Goal: Communication & Community: Answer question/provide support

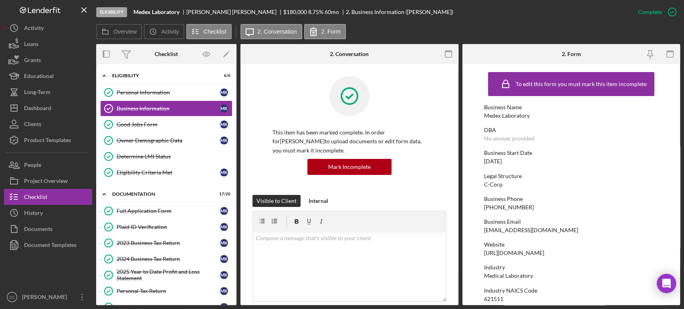
scroll to position [178, 0]
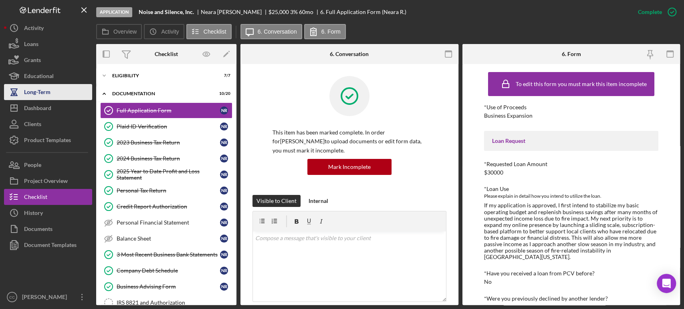
scroll to position [89, 0]
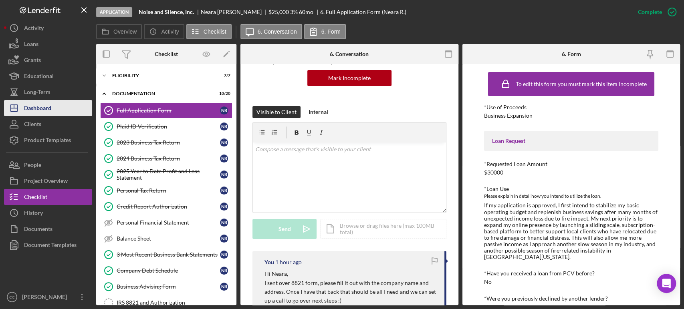
click at [33, 111] on div "Dashboard" at bounding box center [37, 109] width 27 height 18
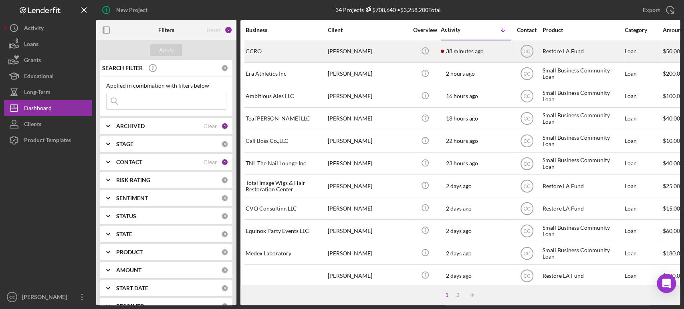
click at [402, 52] on div "Cesar Casal" at bounding box center [368, 51] width 80 height 21
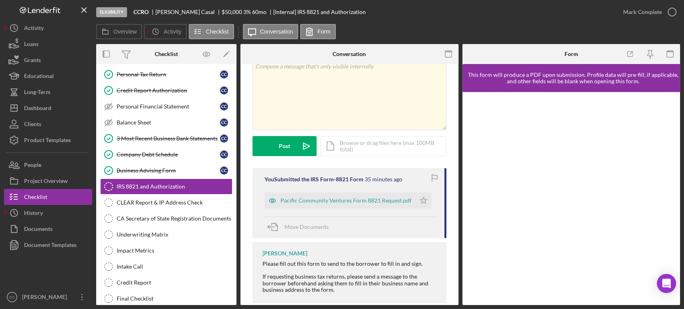
scroll to position [50, 0]
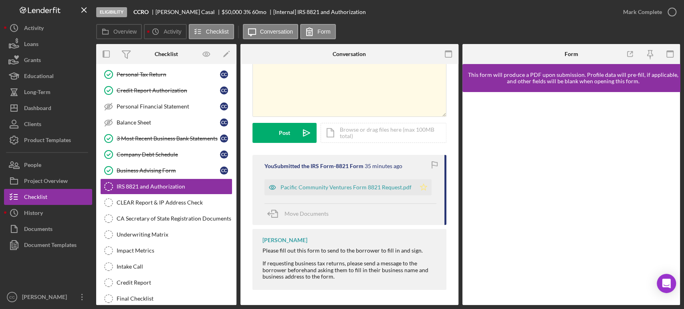
click at [416, 186] on icon "Icon/Star" at bounding box center [424, 188] width 16 height 16
click at [336, 190] on div "Pacific Community Ventures Form 8821 Request.pdf" at bounding box center [346, 187] width 131 height 6
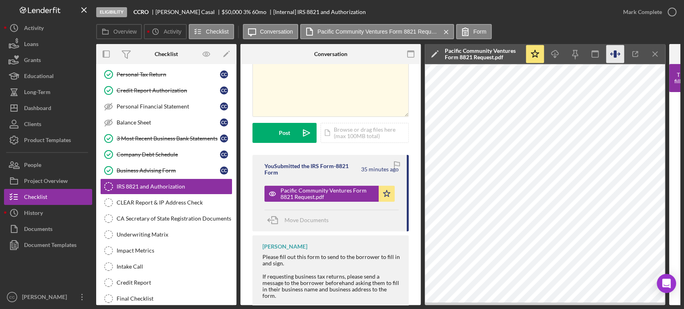
click at [621, 50] on icon "button" at bounding box center [615, 54] width 18 height 18
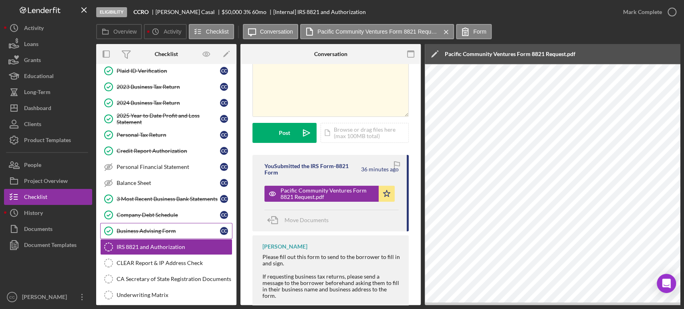
scroll to position [0, 0]
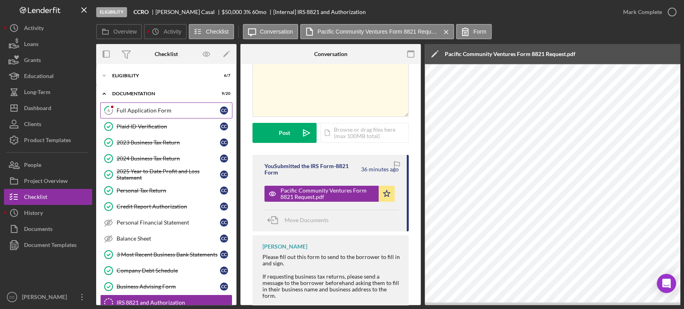
click at [149, 111] on div "Full Application Form" at bounding box center [168, 110] width 103 height 6
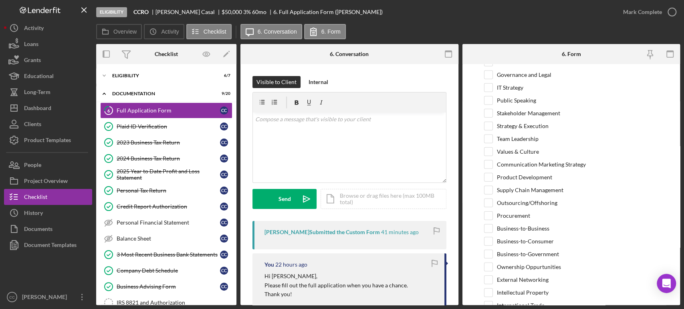
scroll to position [1661, 0]
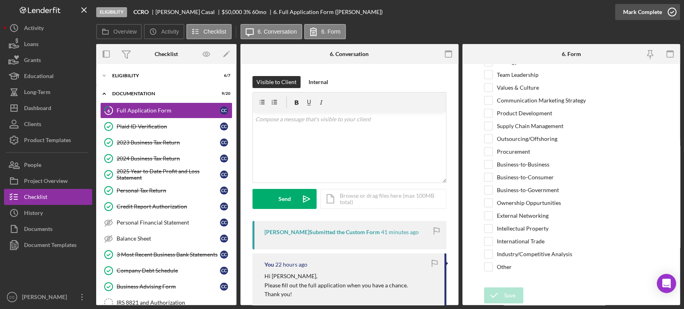
click at [647, 18] on div "Mark Complete" at bounding box center [642, 12] width 39 height 16
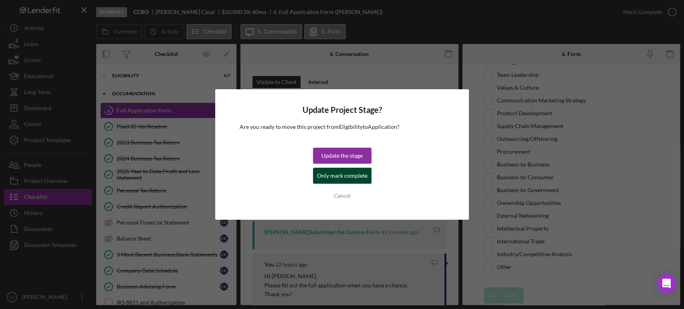
click at [331, 173] on div "Only mark complete" at bounding box center [342, 176] width 50 height 16
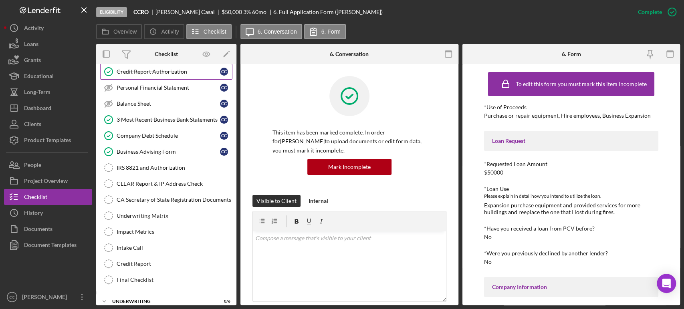
scroll to position [137, 0]
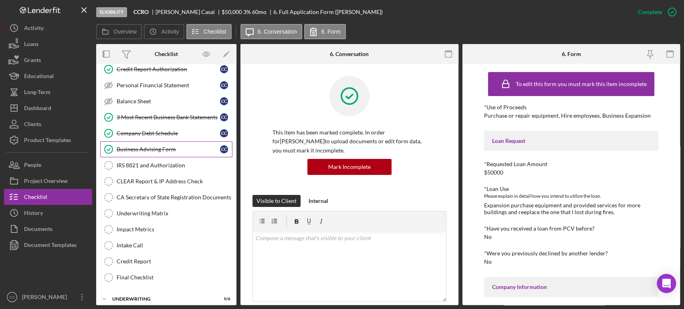
click at [165, 151] on div "Business Advising Form" at bounding box center [168, 149] width 103 height 6
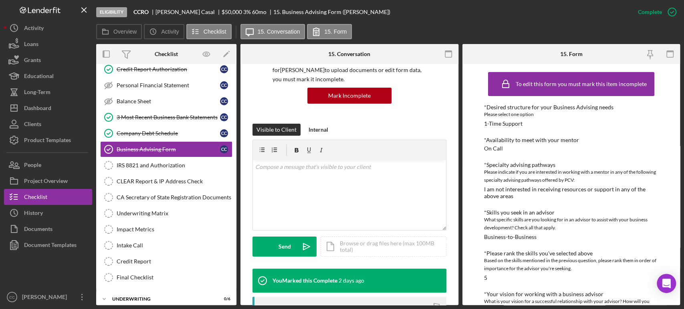
scroll to position [71, 0]
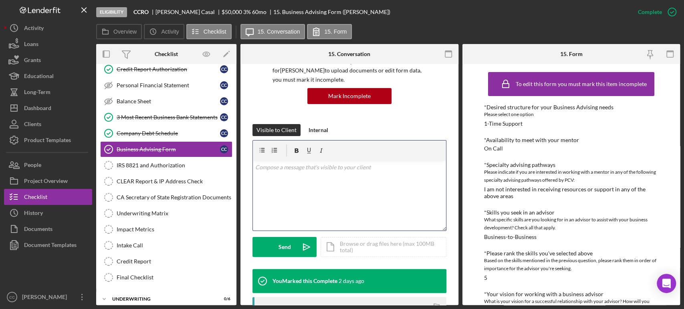
click at [314, 206] on div "v Color teal Color pink Remove color Add row above Add row below Add column bef…" at bounding box center [349, 196] width 193 height 70
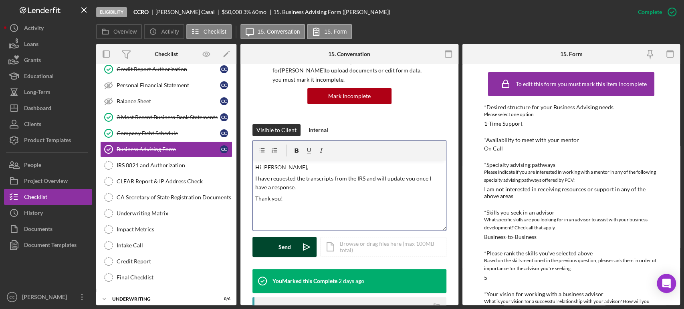
click at [282, 251] on div "Send" at bounding box center [285, 247] width 12 height 20
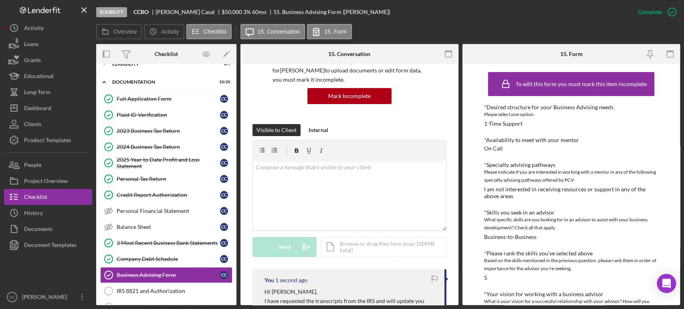
scroll to position [0, 0]
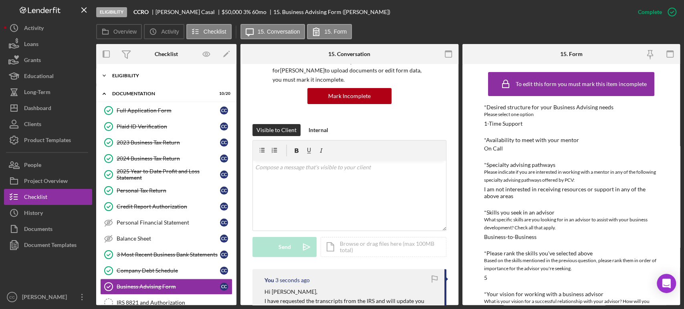
click at [135, 76] on div "Eligibility" at bounding box center [169, 75] width 114 height 5
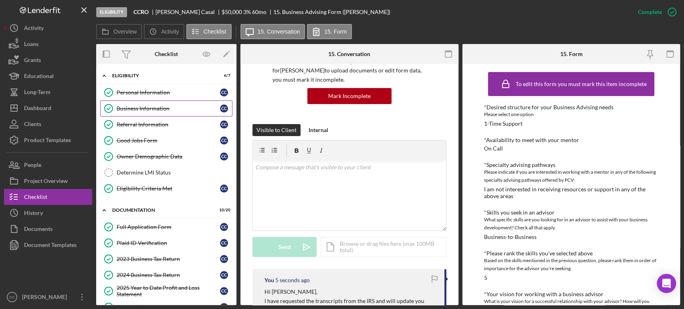
click at [142, 110] on div "Business Information" at bounding box center [168, 108] width 103 height 6
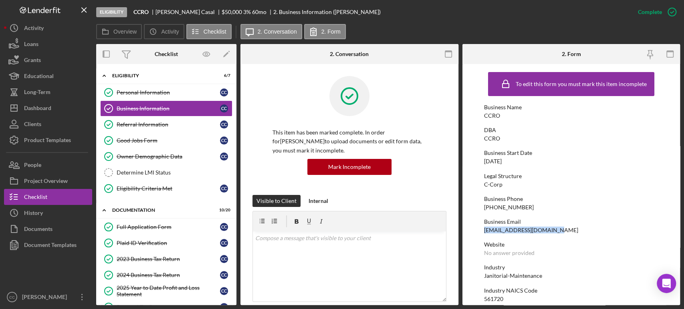
drag, startPoint x: 551, startPoint y: 233, endPoint x: 478, endPoint y: 231, distance: 73.4
click at [478, 231] on form "To edit this form you must mark this item incomplete Business Name CCRO DBA CCR…" at bounding box center [571, 184] width 218 height 241
copy div "Gabrielcasal33@gmail.com"
click at [164, 224] on div "Full Application Form" at bounding box center [168, 227] width 103 height 6
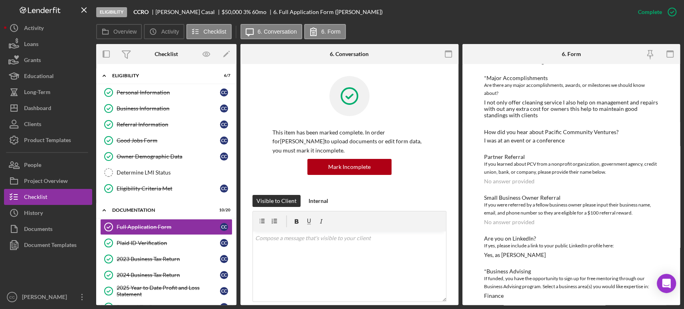
scroll to position [622, 0]
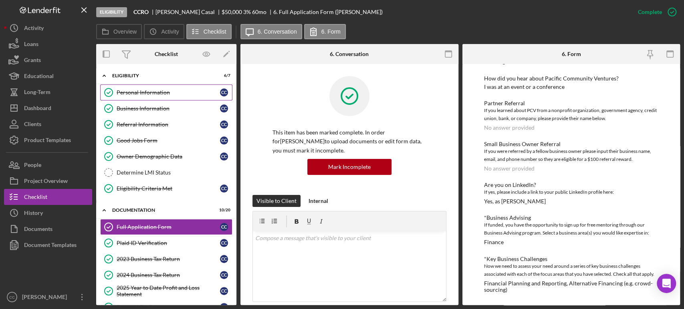
click at [133, 85] on link "Personal Information Personal Information C C" at bounding box center [166, 93] width 132 height 16
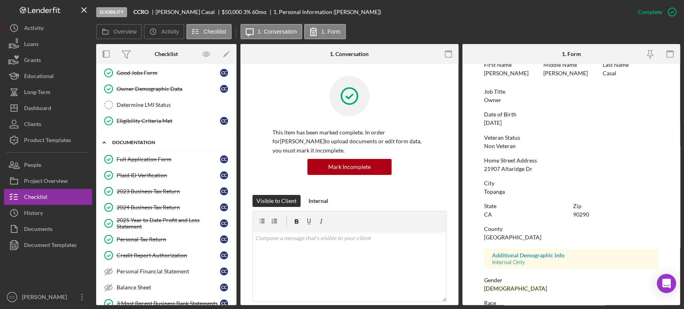
scroll to position [71, 0]
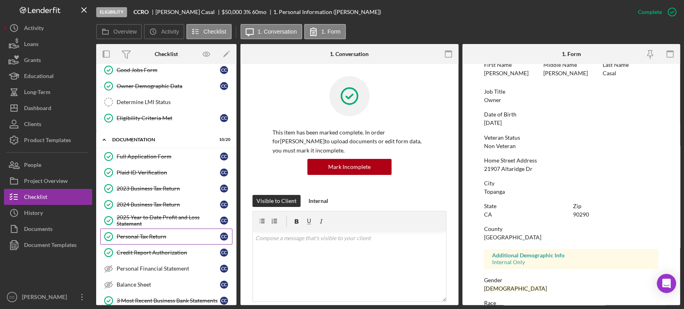
click at [141, 234] on div "Personal Tax Return" at bounding box center [168, 237] width 103 height 6
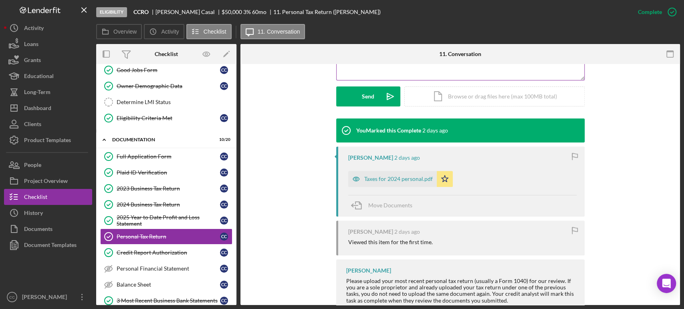
scroll to position [219, 0]
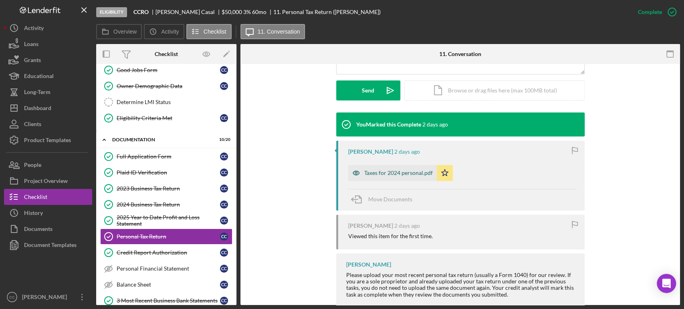
click at [380, 170] on div "Taxes for 2024 personal.pdf" at bounding box center [398, 173] width 69 height 6
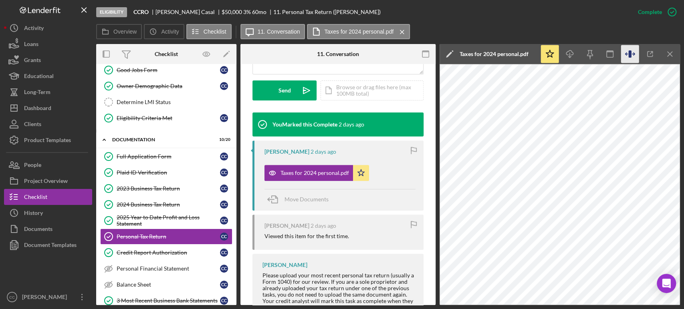
click at [632, 56] on icon "button" at bounding box center [630, 54] width 18 height 18
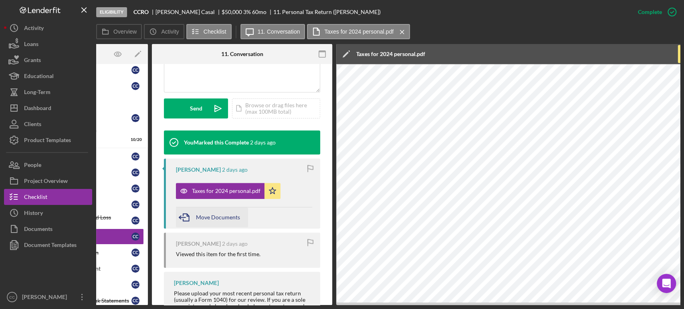
scroll to position [0, 0]
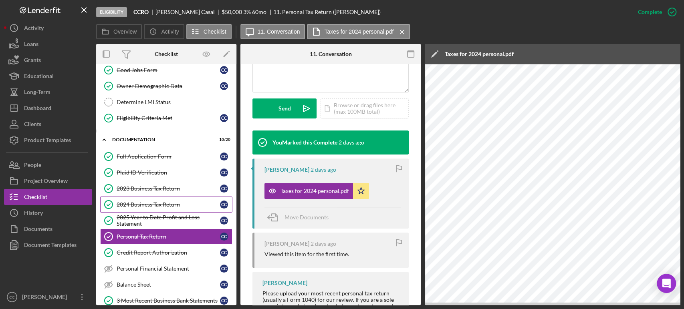
click at [144, 208] on link "2024 Business Tax Return 2024 Business Tax Return C C" at bounding box center [166, 205] width 132 height 16
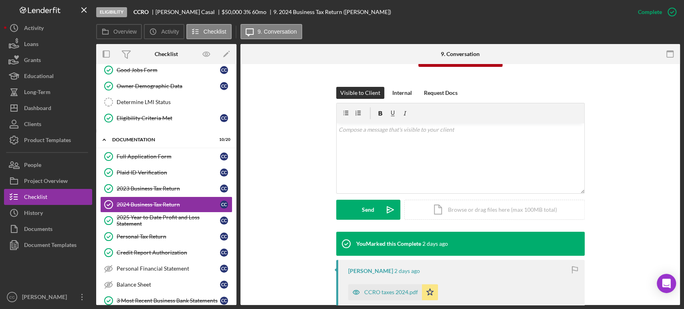
scroll to position [103, 0]
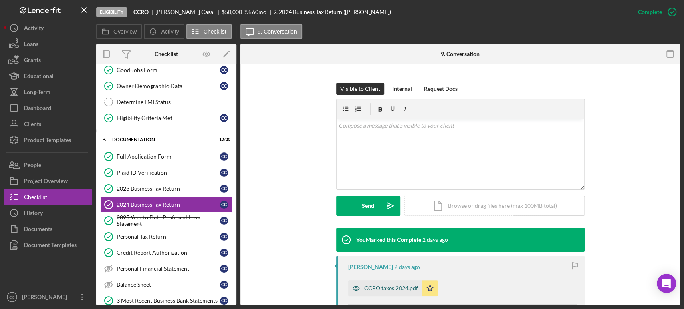
click at [376, 287] on div "CCRO taxes 2024.pdf" at bounding box center [391, 288] width 54 height 6
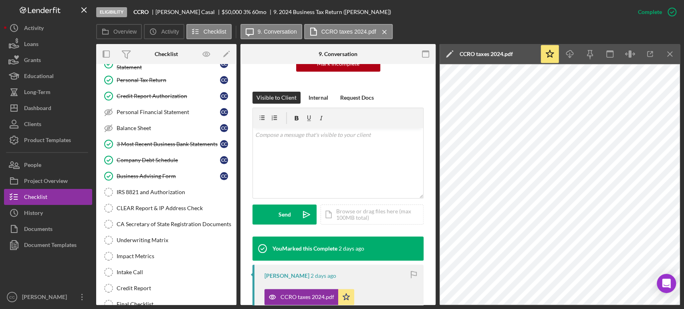
scroll to position [227, 0]
click at [170, 189] on div "IRS 8821 and Authorization" at bounding box center [174, 192] width 115 height 6
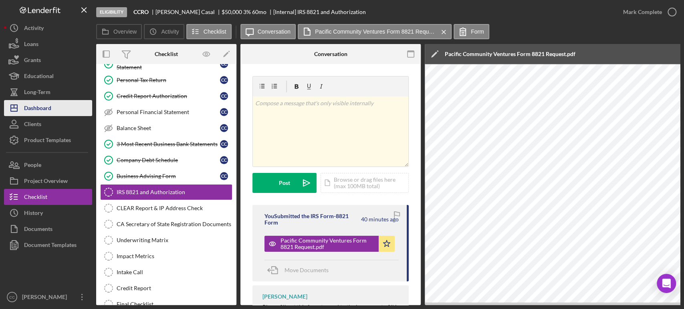
click at [42, 107] on div "Dashboard" at bounding box center [37, 109] width 27 height 18
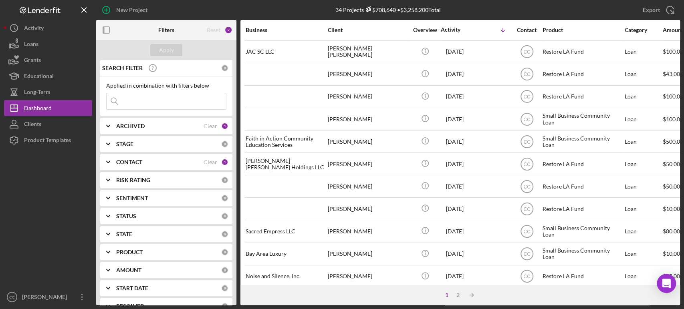
scroll to position [291, 0]
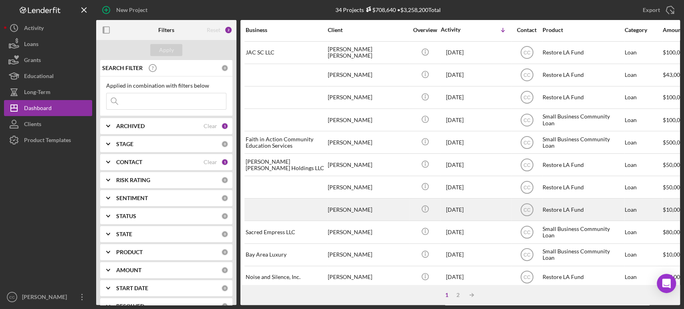
click at [392, 211] on div "Eric Guerrero" at bounding box center [368, 209] width 80 height 21
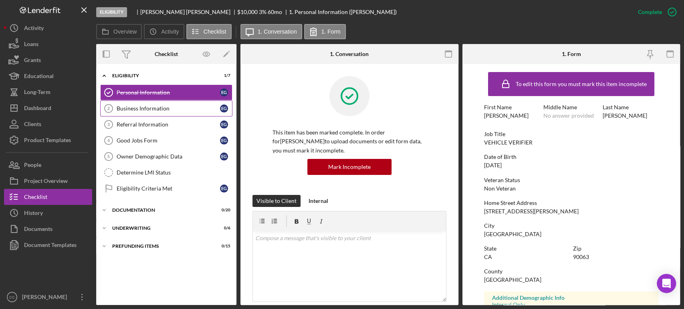
click at [164, 106] on div "Business Information" at bounding box center [168, 108] width 103 height 6
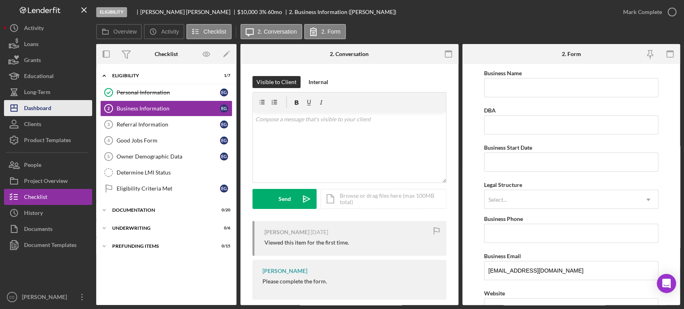
click at [51, 103] on div "Dashboard" at bounding box center [37, 109] width 27 height 18
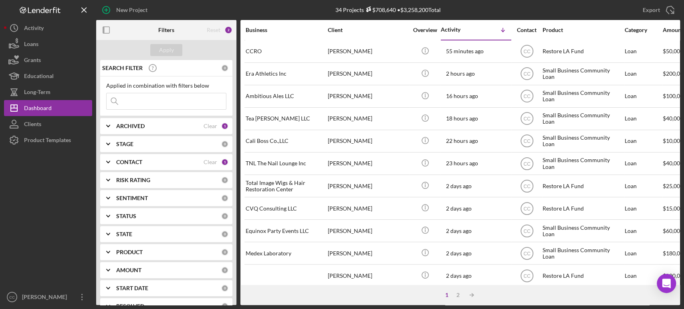
click at [594, 2] on div "Export Icon/Export" at bounding box center [582, 10] width 195 height 20
click at [502, 3] on div "Export Icon/Export" at bounding box center [582, 10] width 195 height 20
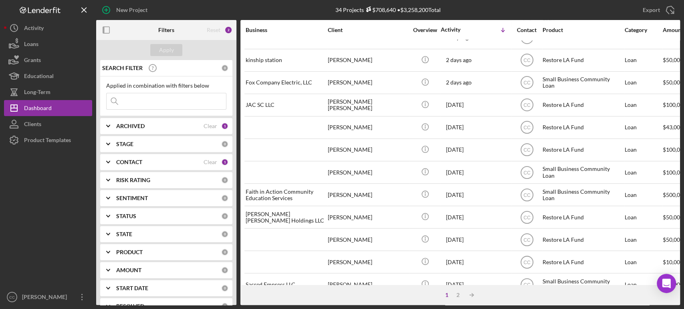
scroll to position [323, 0]
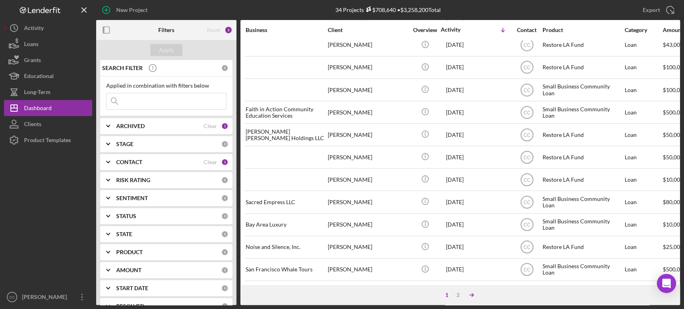
click at [471, 295] on line at bounding box center [472, 295] width 4 height 0
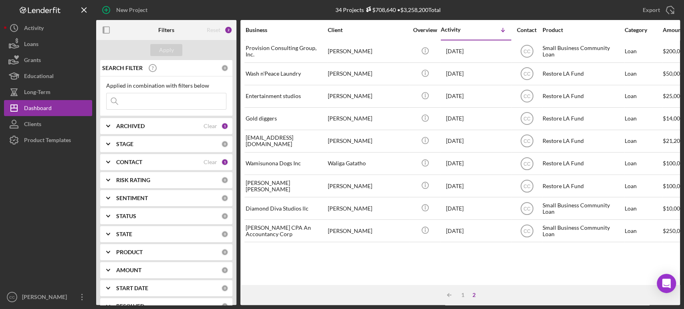
scroll to position [0, 0]
click at [448, 297] on icon "Icon/Table Sort Arrow" at bounding box center [449, 295] width 16 height 16
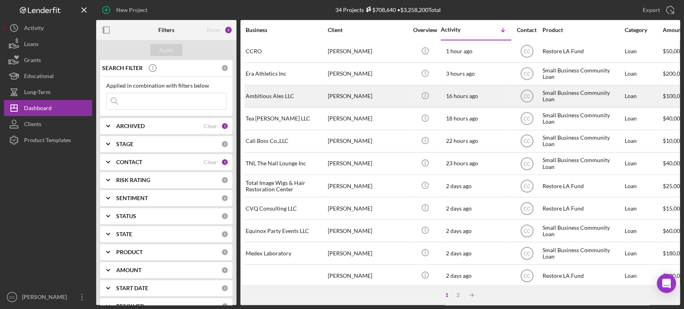
click at [390, 99] on div "Juan Carrillo" at bounding box center [368, 96] width 80 height 21
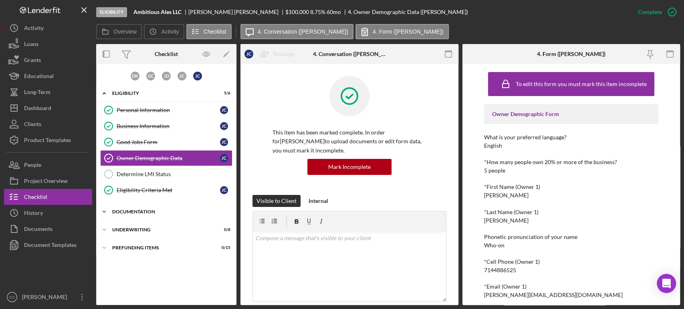
click at [132, 213] on div "Documentation" at bounding box center [169, 212] width 114 height 5
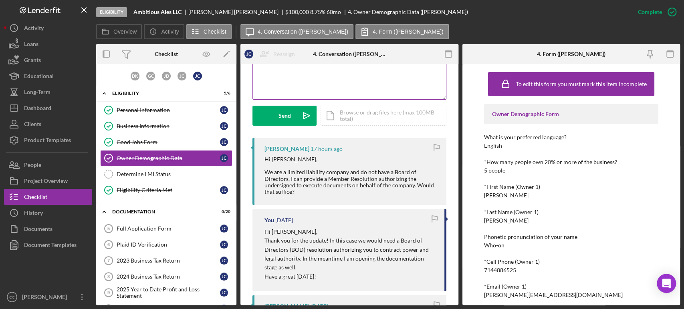
scroll to position [204, 0]
click at [302, 192] on div "Hi Cassandra, We are a limited liability company and do not have a Board of Dir…" at bounding box center [351, 174] width 174 height 39
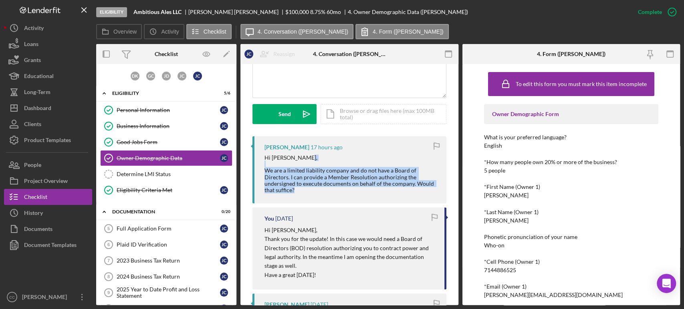
drag, startPoint x: 302, startPoint y: 192, endPoint x: 261, endPoint y: 168, distance: 47.1
click at [261, 168] on div "Juan Carrillo 17 hours ago Hi Cassandra, We are a limited liability company and…" at bounding box center [349, 169] width 194 height 67
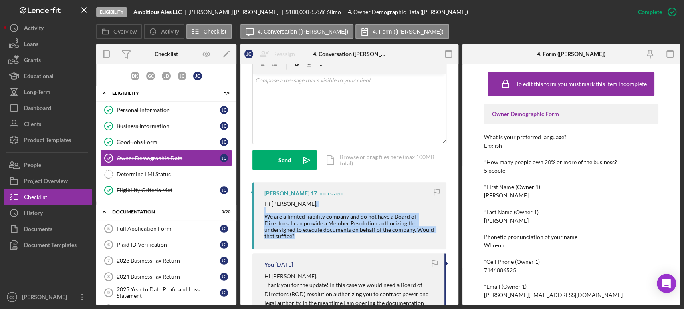
scroll to position [156, 0]
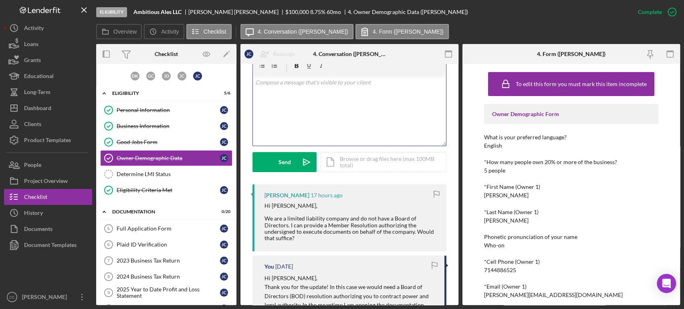
click at [293, 128] on div "v Color teal Color pink Remove color Add row above Add row below Add column bef…" at bounding box center [349, 111] width 193 height 70
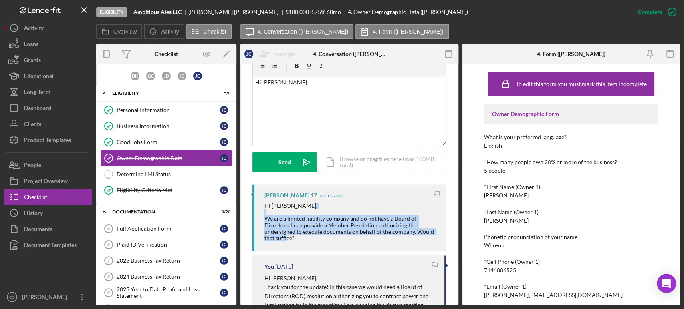
drag, startPoint x: 302, startPoint y: 241, endPoint x: 264, endPoint y: 219, distance: 44.3
click at [264, 219] on div "Hi Cassandra, We are a limited liability company and do not have a Board of Dir…" at bounding box center [351, 222] width 174 height 39
copy div "We are a limited liability company and do not have a Board of Directors. I can …"
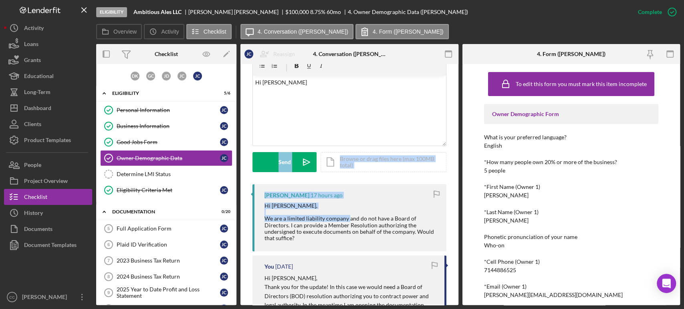
drag, startPoint x: 447, startPoint y: 130, endPoint x: 336, endPoint y: 234, distance: 151.4
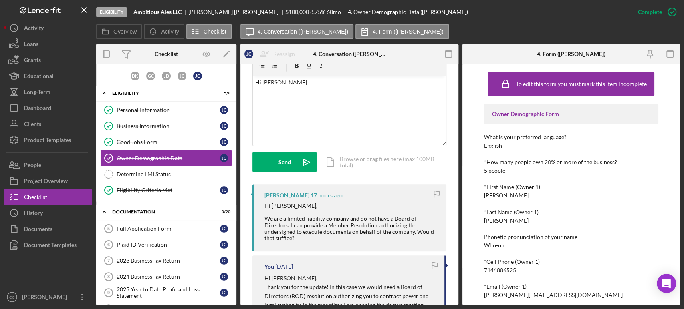
click at [323, 238] on div "Hi Cassandra, We are a limited liability company and do not have a Board of Dir…" at bounding box center [351, 222] width 174 height 39
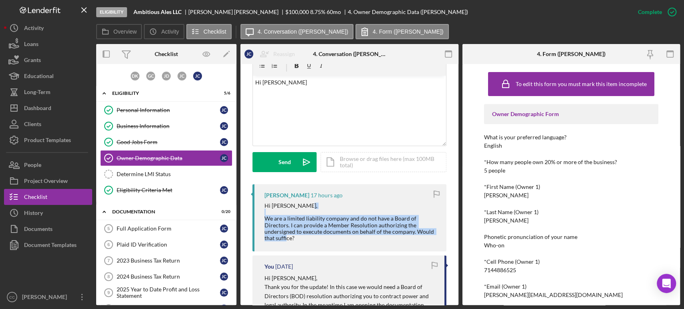
drag, startPoint x: 301, startPoint y: 240, endPoint x: 263, endPoint y: 220, distance: 43.0
click at [263, 220] on div "Juan Carrillo 17 hours ago Hi Cassandra, We are a limited liability company and…" at bounding box center [349, 217] width 194 height 67
copy div "We are a limited liability company and do not have a Board of Directors. I can …"
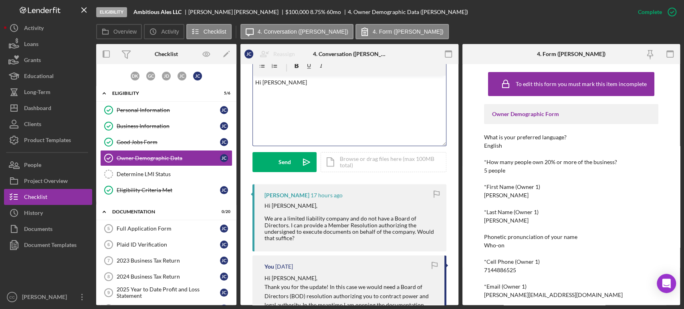
click at [430, 83] on p "Hi Juan" at bounding box center [349, 82] width 188 height 9
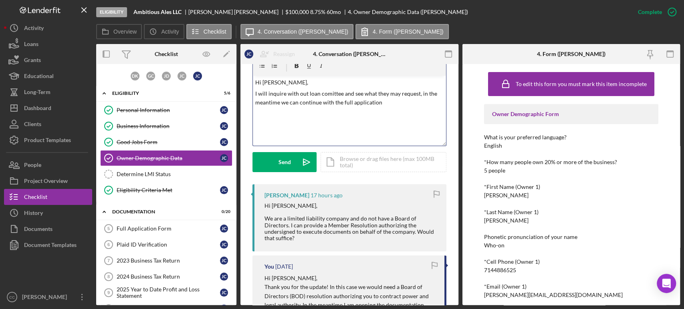
click at [333, 95] on p "I will inquire with out loan comittee and see what they may request, in the mea…" at bounding box center [349, 98] width 188 height 18
click at [384, 101] on p "I will inquire with out loan committee and see what they may request, in the me…" at bounding box center [349, 98] width 188 height 18
click at [411, 125] on div "v Color teal Color pink Remove color Add row above Add row below Add column bef…" at bounding box center [349, 111] width 193 height 70
click at [421, 95] on p "I will inquire with out loan committee and see what they may request, in the me…" at bounding box center [349, 98] width 188 height 18
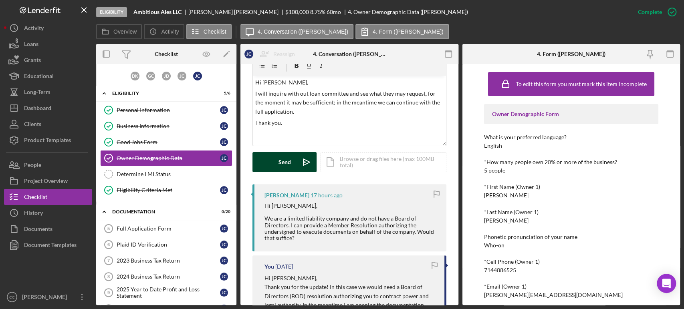
click at [278, 163] on button "Send Icon/icon-invite-send" at bounding box center [284, 162] width 64 height 20
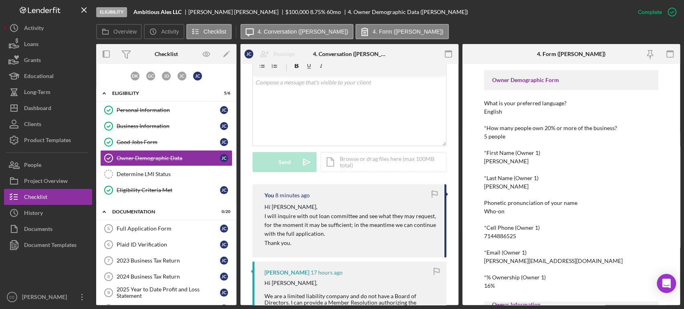
scroll to position [36, 0]
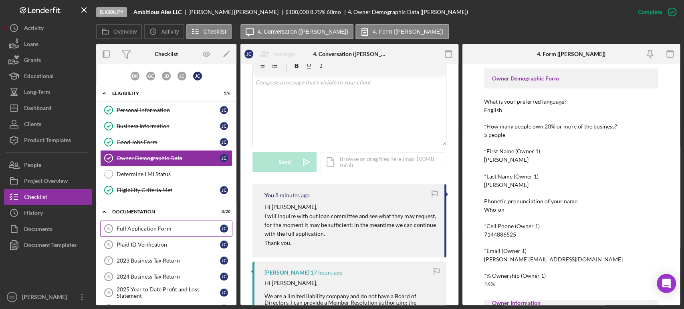
click at [143, 230] on div "Full Application Form" at bounding box center [168, 229] width 103 height 6
